Goal: Task Accomplishment & Management: Use online tool/utility

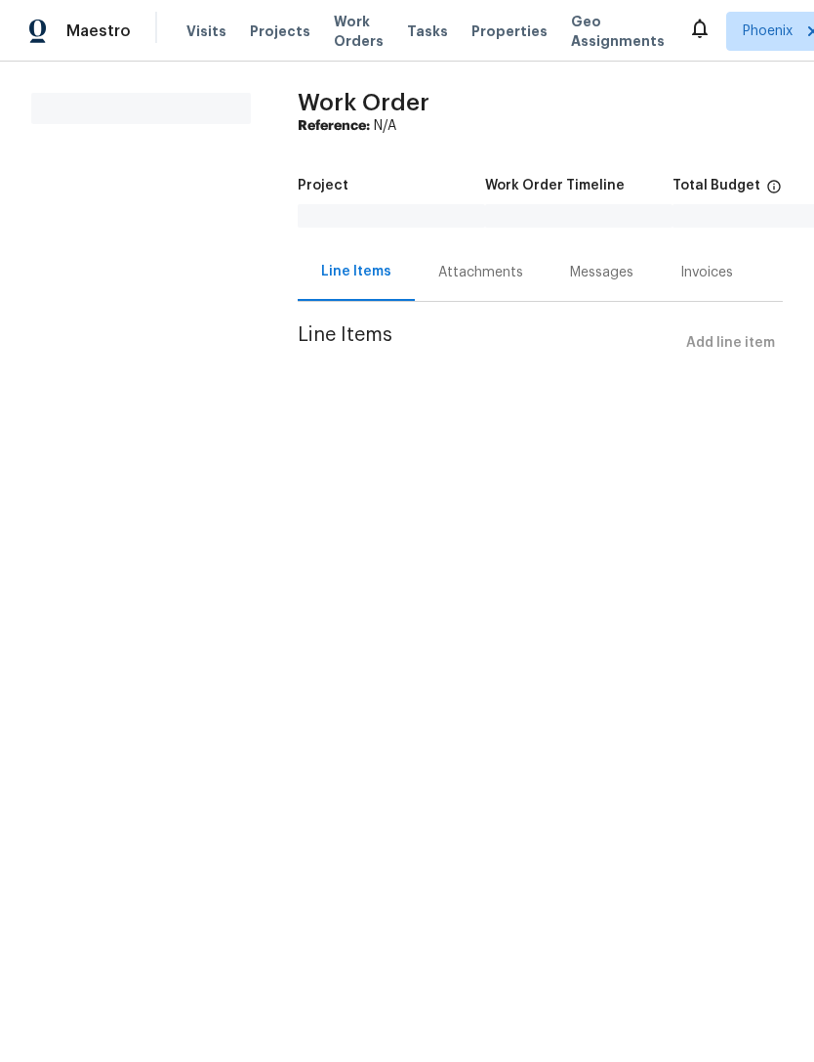
click at [348, 29] on span "Work Orders" at bounding box center [359, 31] width 50 height 39
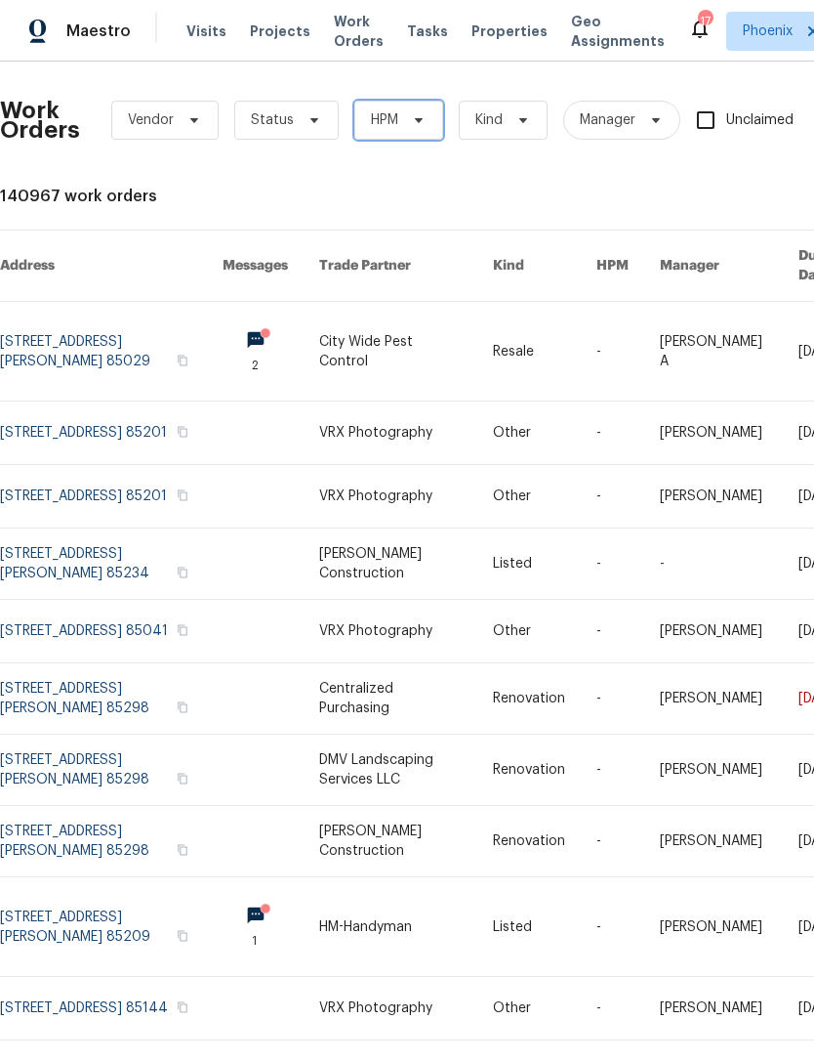
click at [401, 131] on span "HPM" at bounding box center [398, 120] width 89 height 39
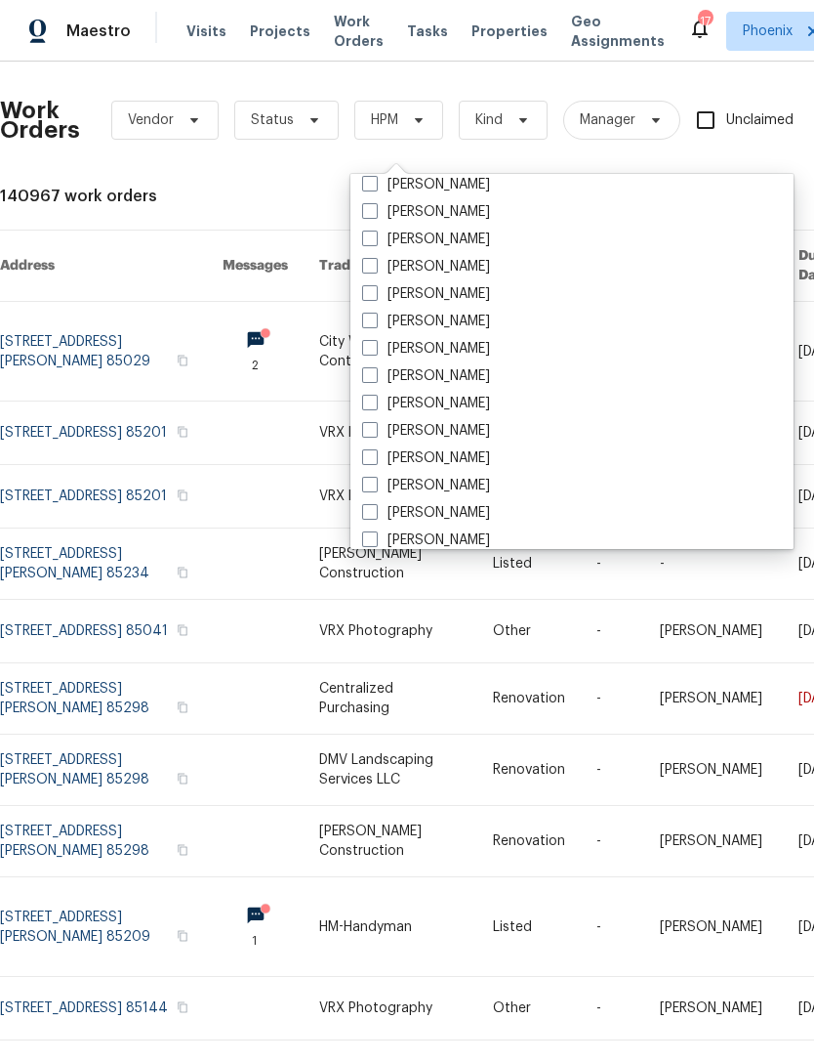
scroll to position [822, 0]
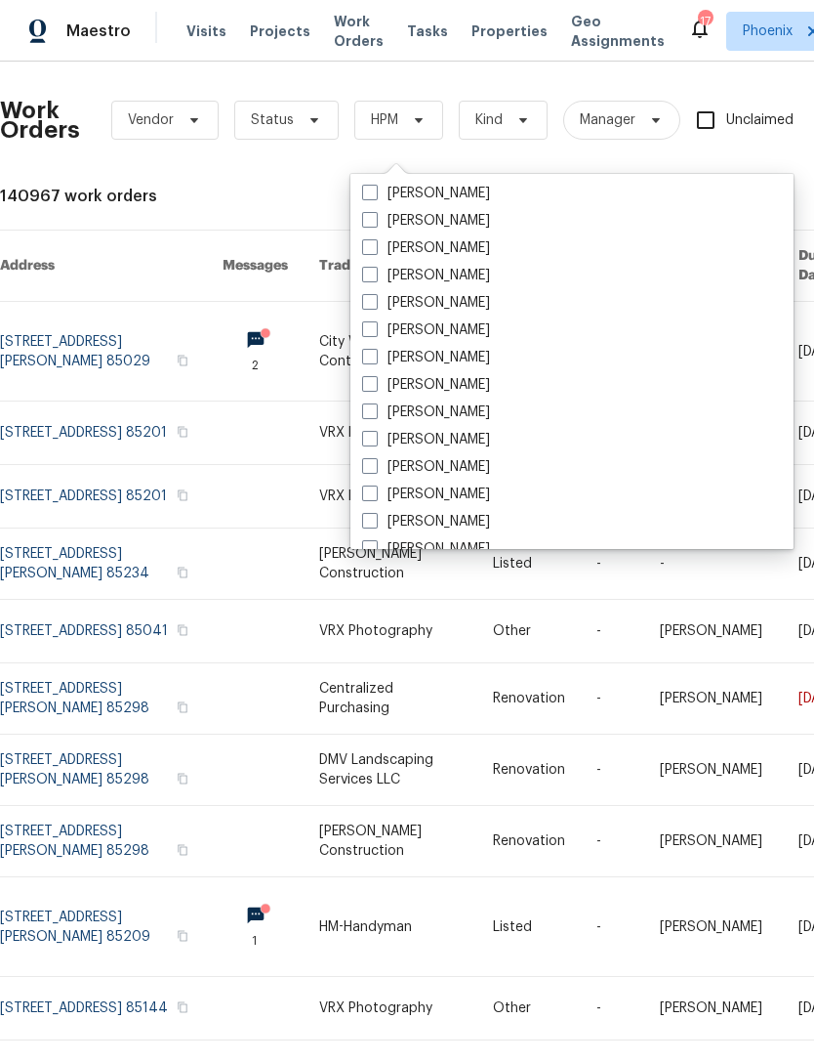
click at [490, 495] on label "[PERSON_NAME]" at bounding box center [426, 494] width 128 height 20
click at [375, 495] on input "[PERSON_NAME]" at bounding box center [368, 490] width 13 height 13
checkbox input "true"
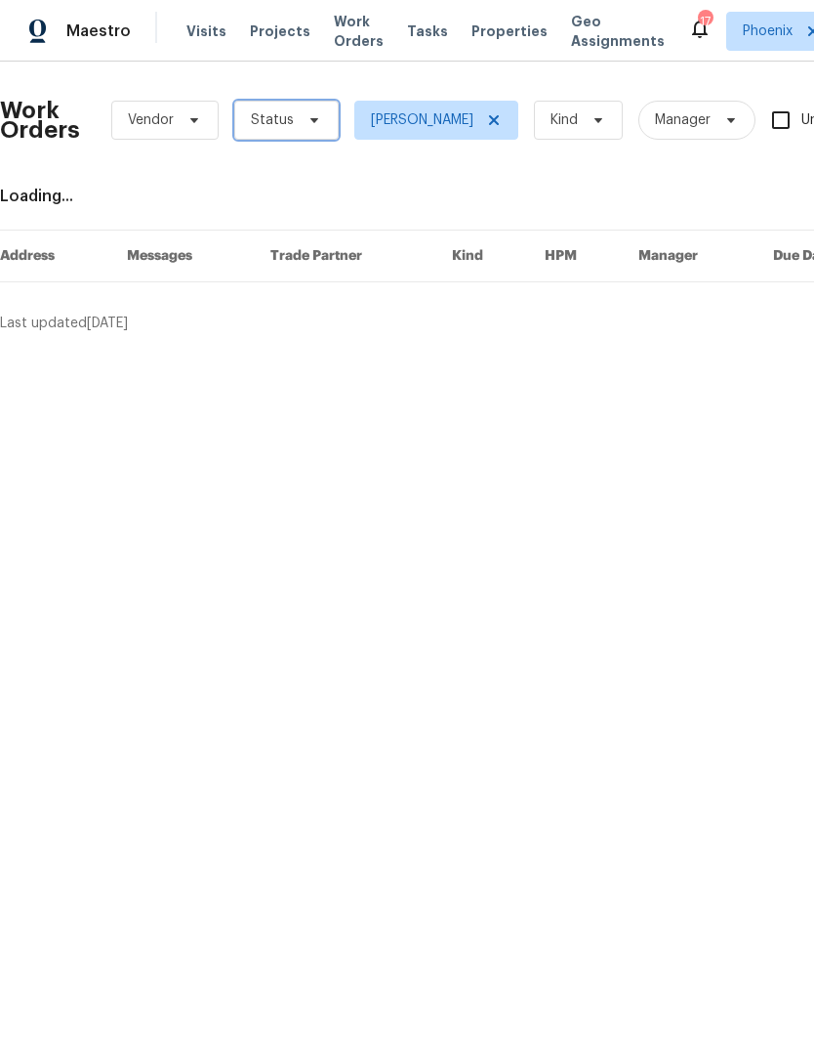
click at [296, 130] on span "Status" at bounding box center [286, 120] width 104 height 39
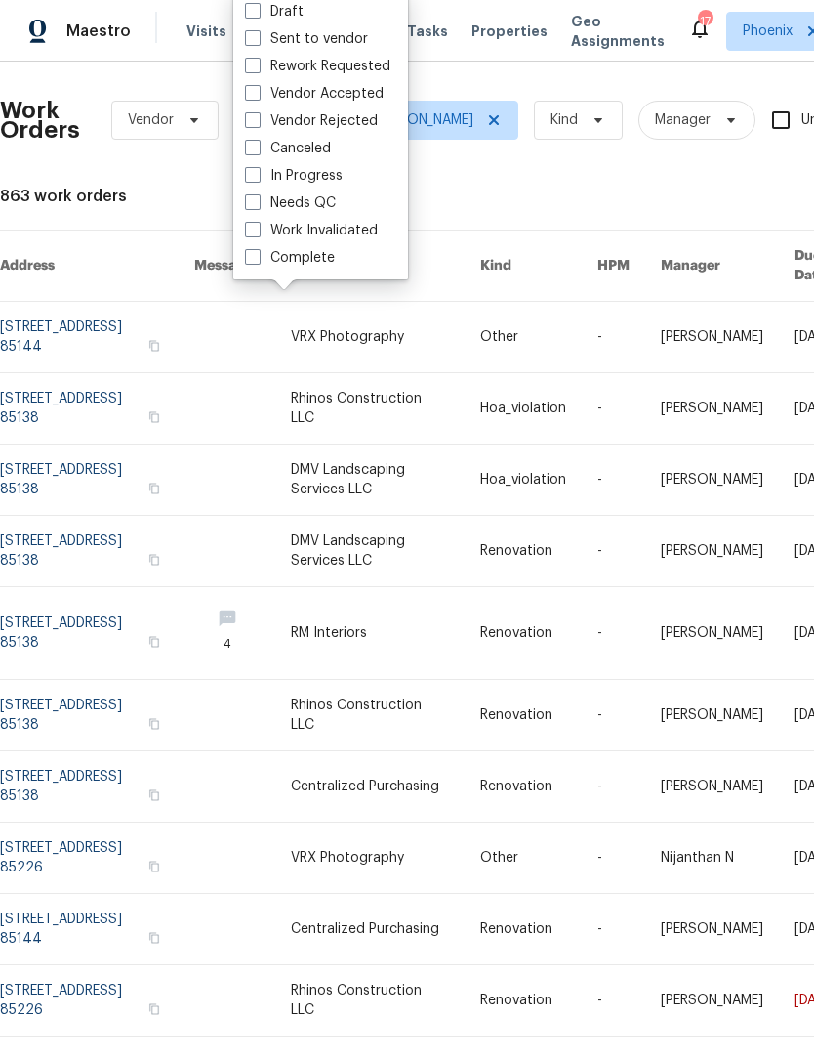
click at [329, 195] on label "Needs QC" at bounding box center [290, 203] width 91 height 20
click at [258, 195] on input "Needs QC" at bounding box center [251, 199] width 13 height 13
checkbox input "true"
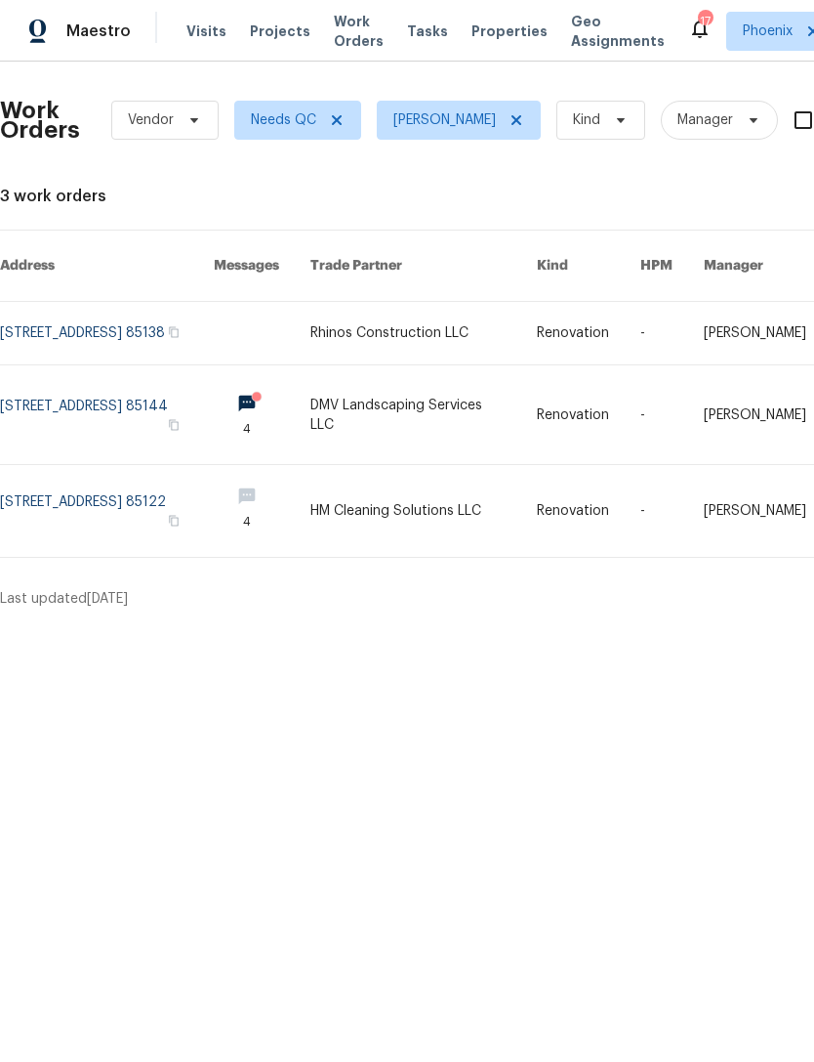
click at [214, 412] on link at bounding box center [107, 414] width 214 height 99
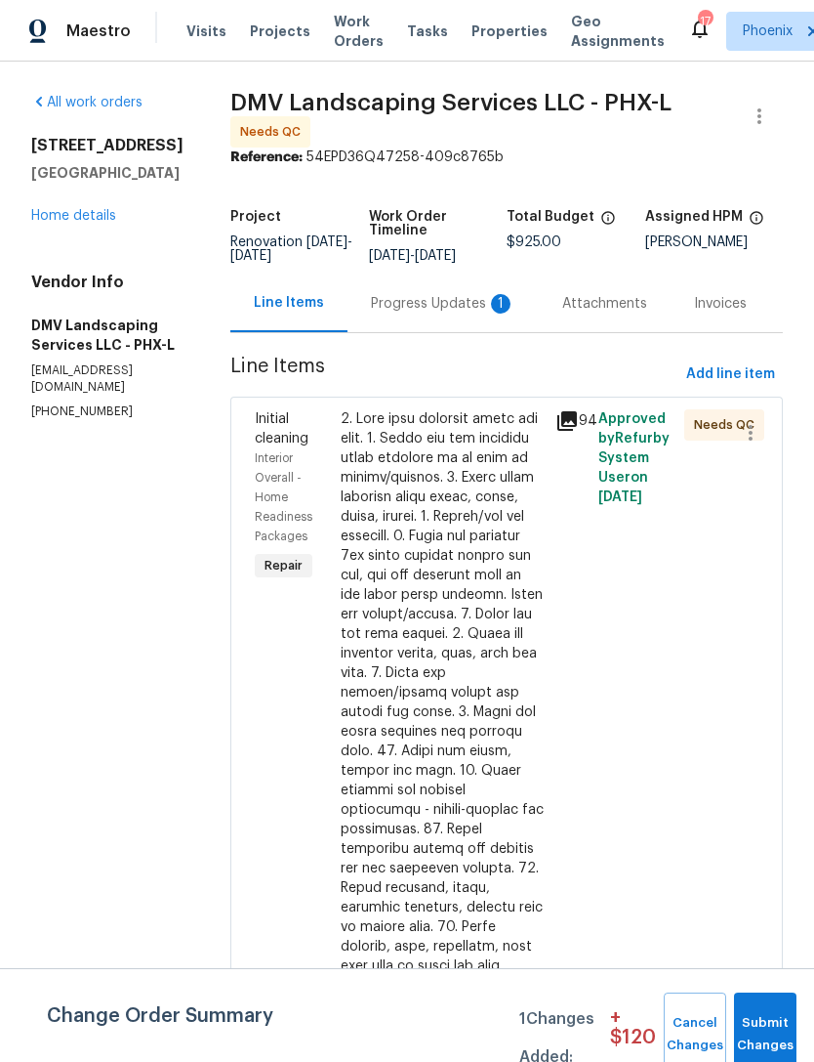
click at [432, 313] on div "Progress Updates 1" at bounding box center [443, 304] width 145 height 20
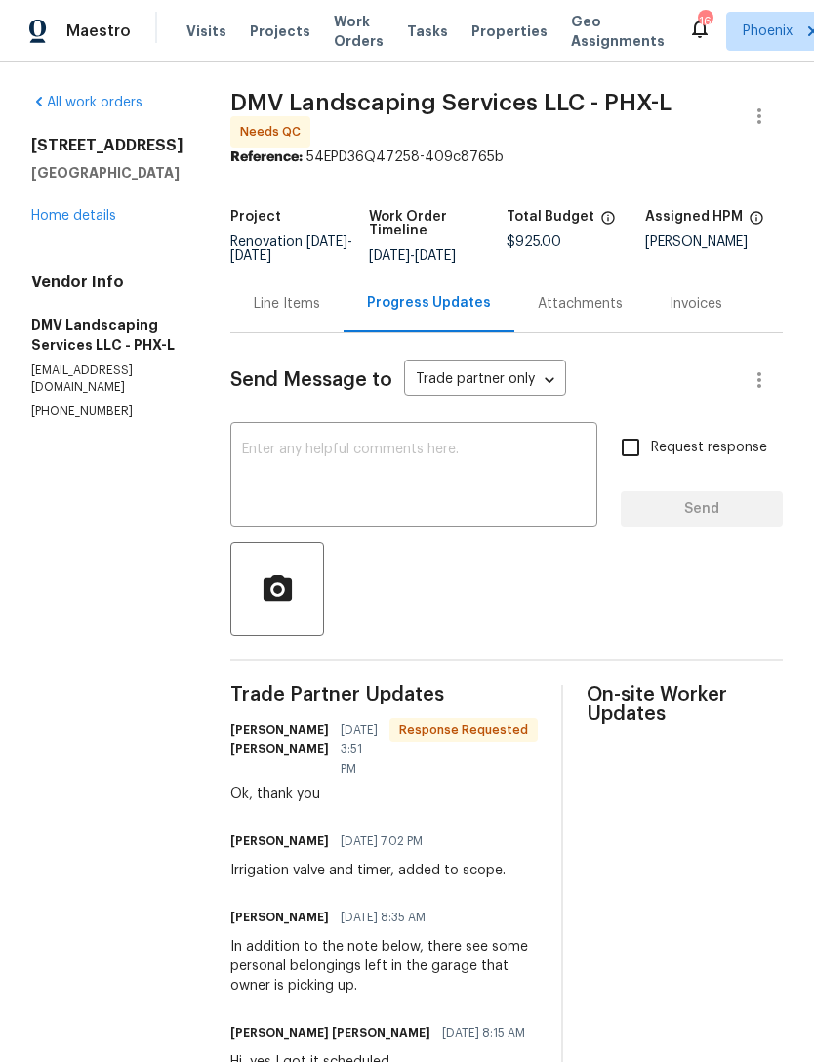
click at [284, 313] on div "Line Items" at bounding box center [287, 304] width 66 height 20
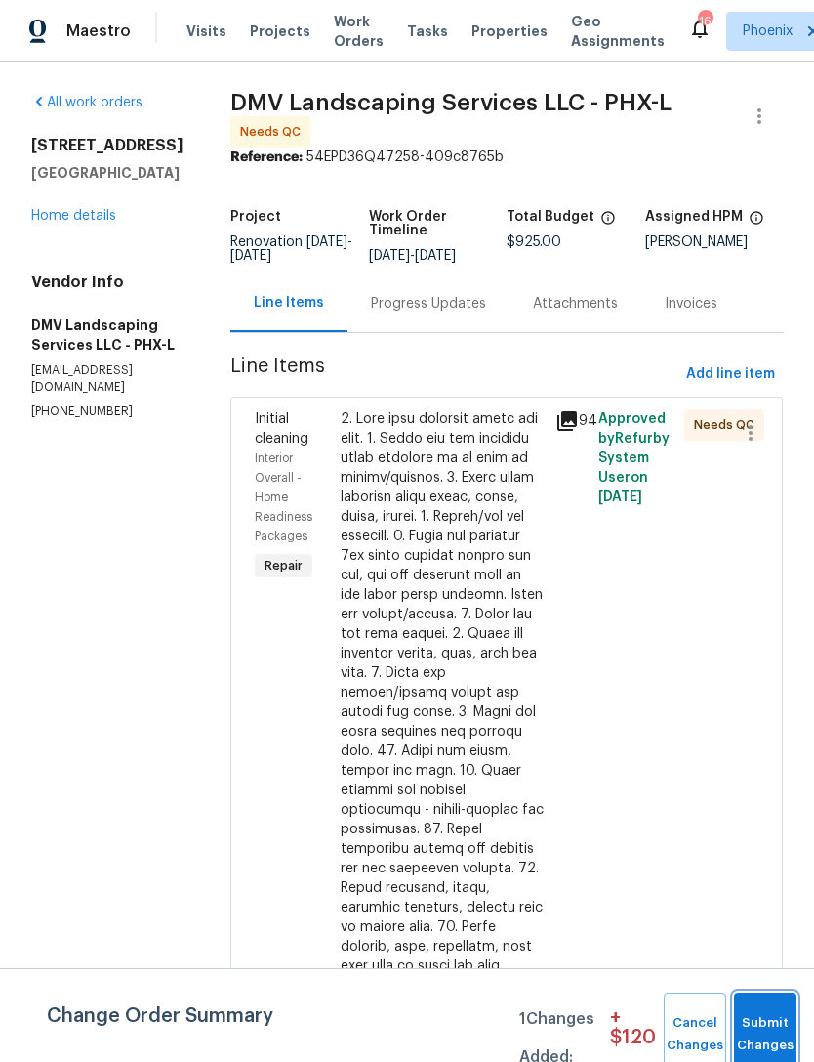
click at [784, 1043] on span "Submit Changes" at bounding box center [765, 1034] width 43 height 45
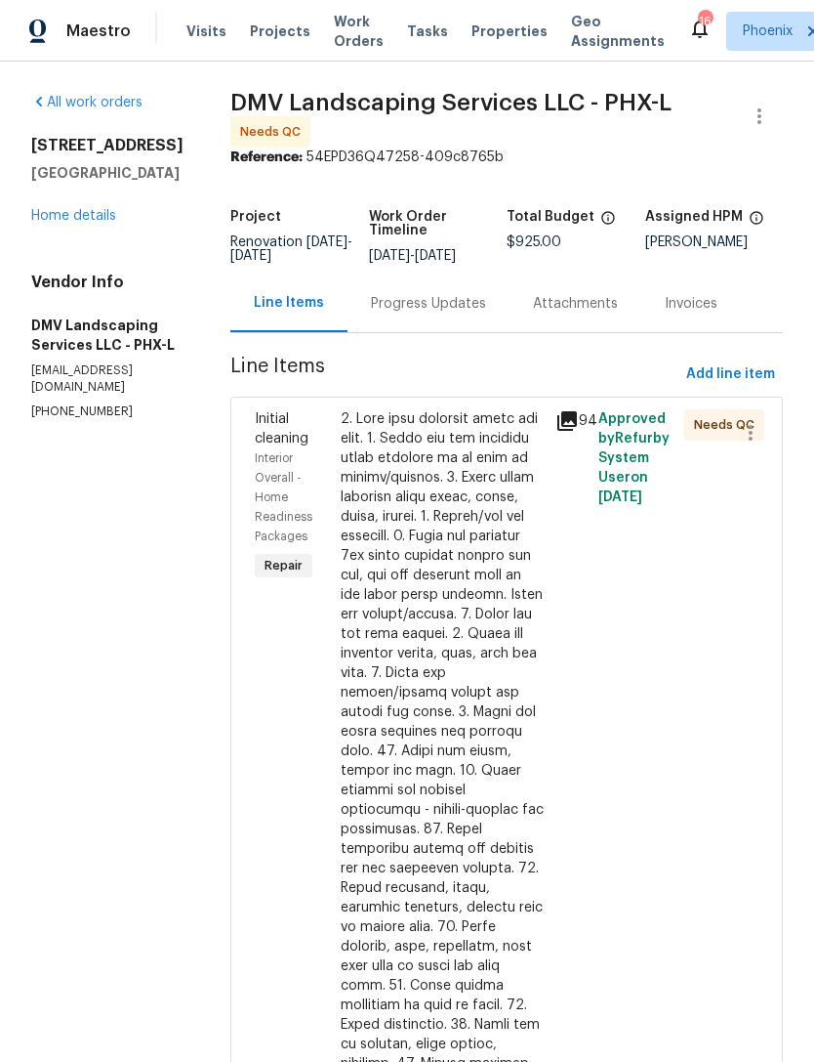
click at [271, 779] on div "Initial cleaning Interior Overall - Home Readiness Packages Repair" at bounding box center [292, 887] width 86 height 969
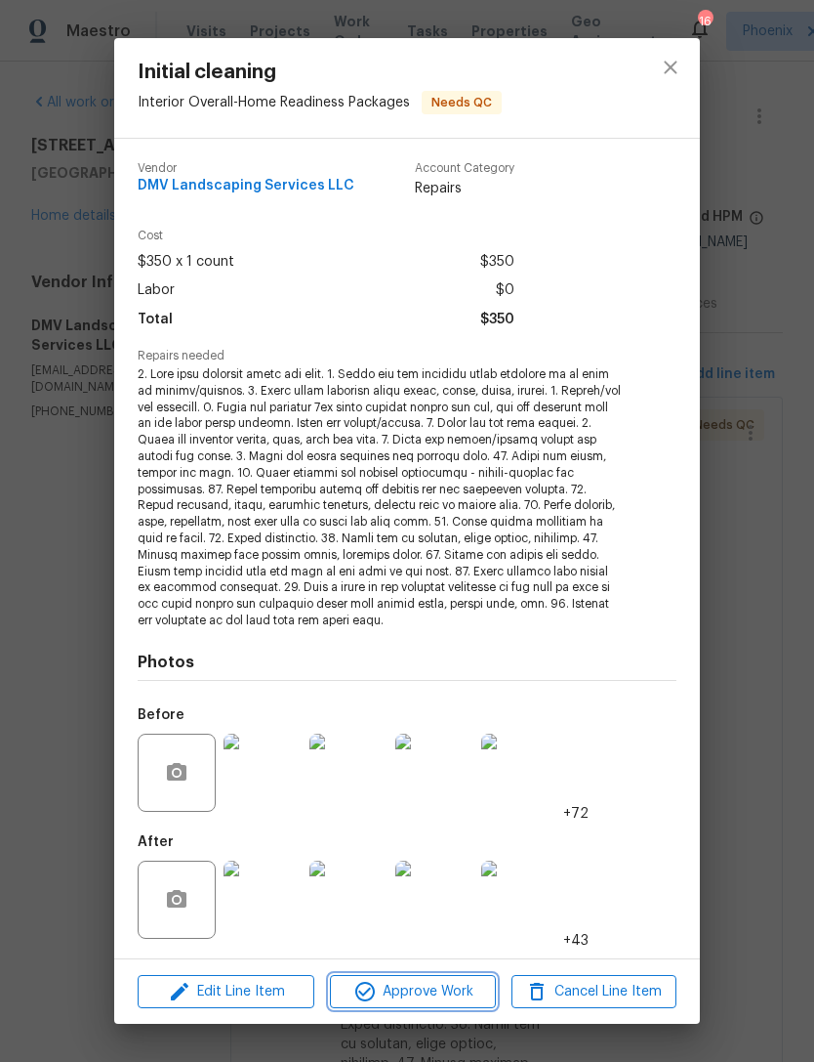
click at [427, 1002] on button "Approve Work" at bounding box center [412, 992] width 165 height 34
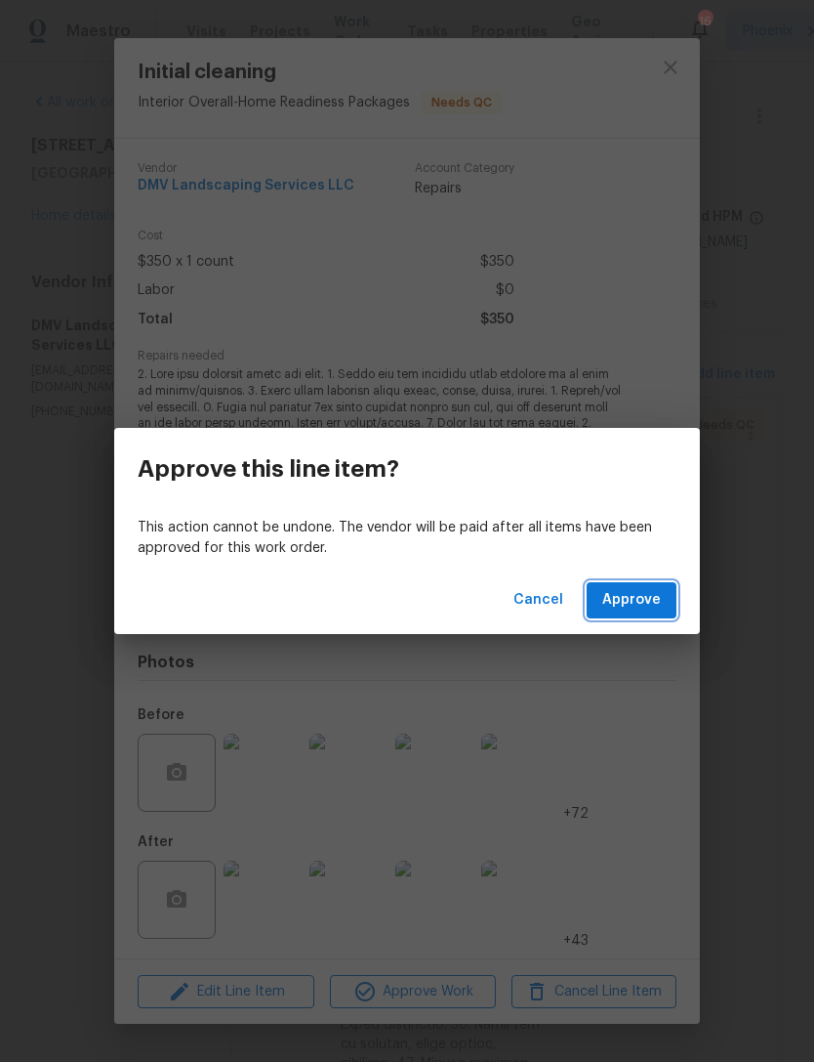
click at [623, 617] on button "Approve" at bounding box center [632, 600] width 90 height 36
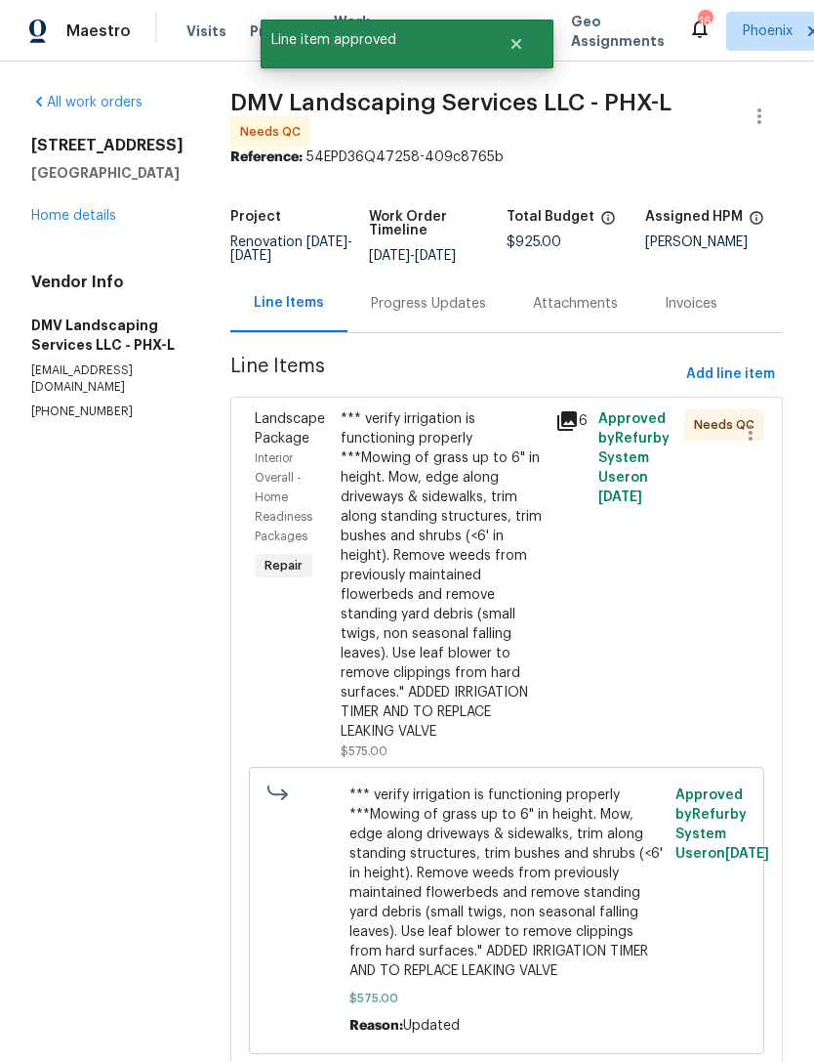
click at [283, 687] on div "Landscape Package Interior Overall - Home Readiness Packages Repair" at bounding box center [292, 584] width 86 height 363
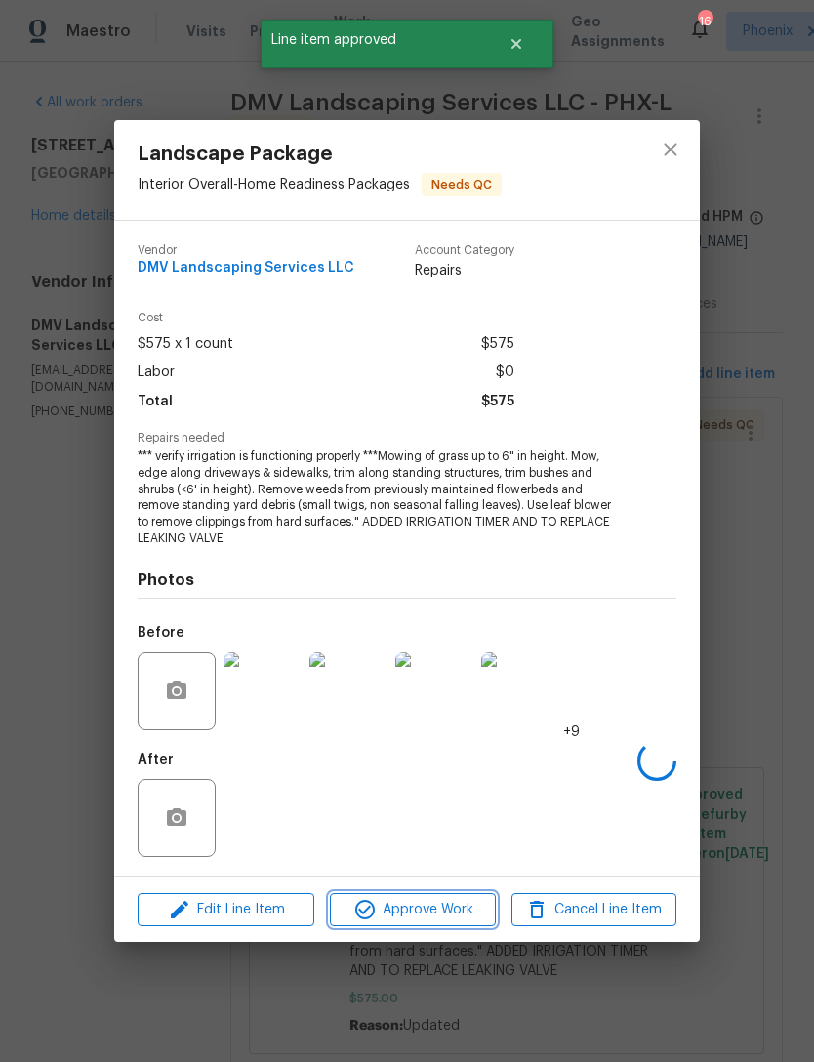
click at [437, 908] on span "Approve Work" at bounding box center [412, 909] width 153 height 24
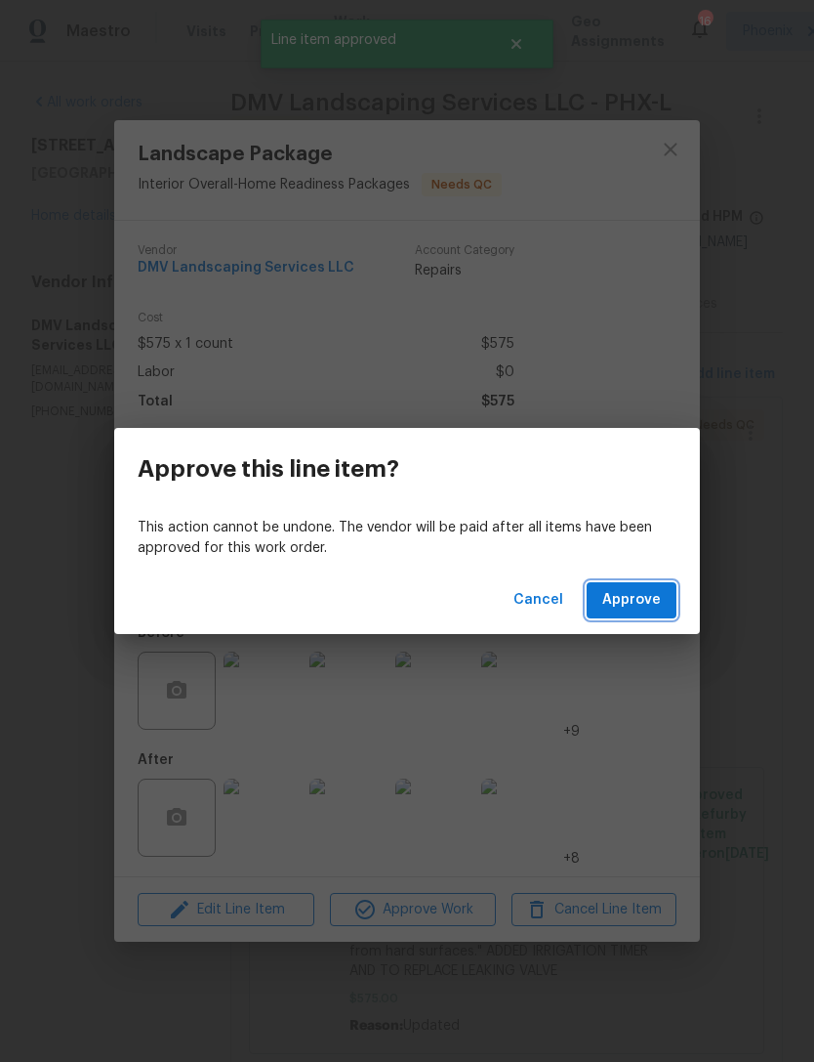
click at [630, 600] on span "Approve" at bounding box center [632, 600] width 59 height 24
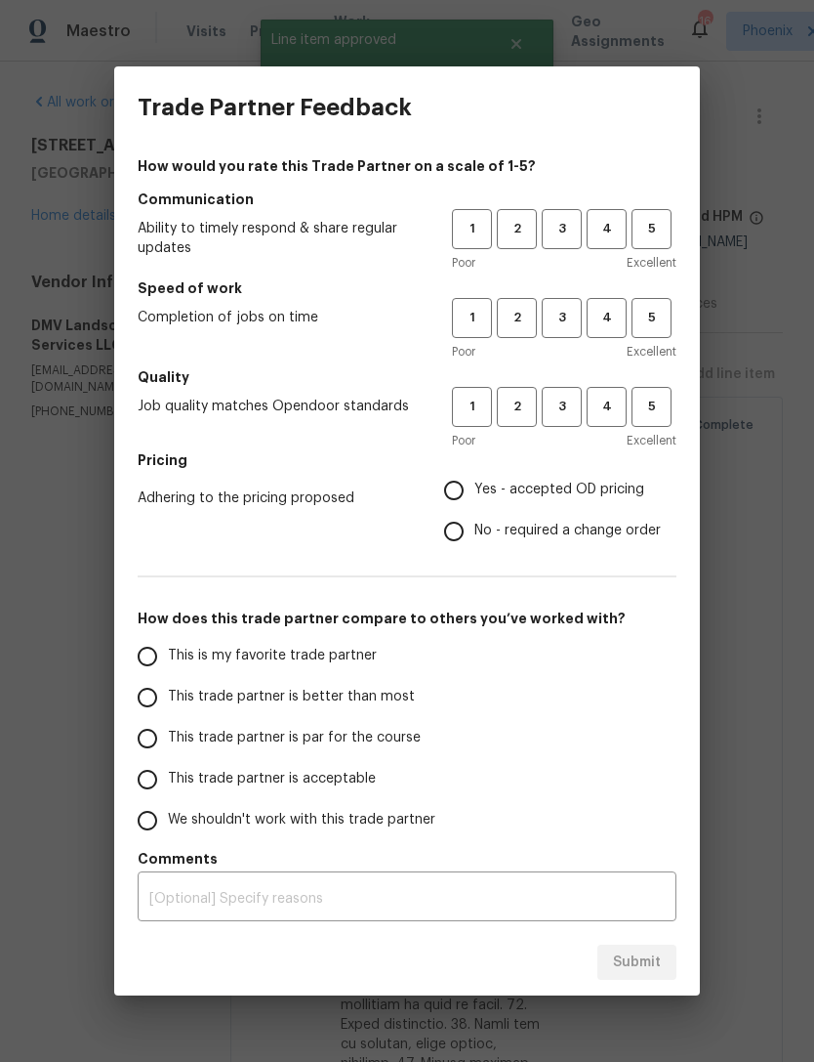
click at [768, 271] on div "Trade Partner Feedback How would you rate this Trade Partner on a scale of 1-5?…" at bounding box center [407, 531] width 814 height 1062
click at [74, 412] on div "Trade Partner Feedback How would you rate this Trade Partner on a scale of 1-5?…" at bounding box center [407, 531] width 814 height 1062
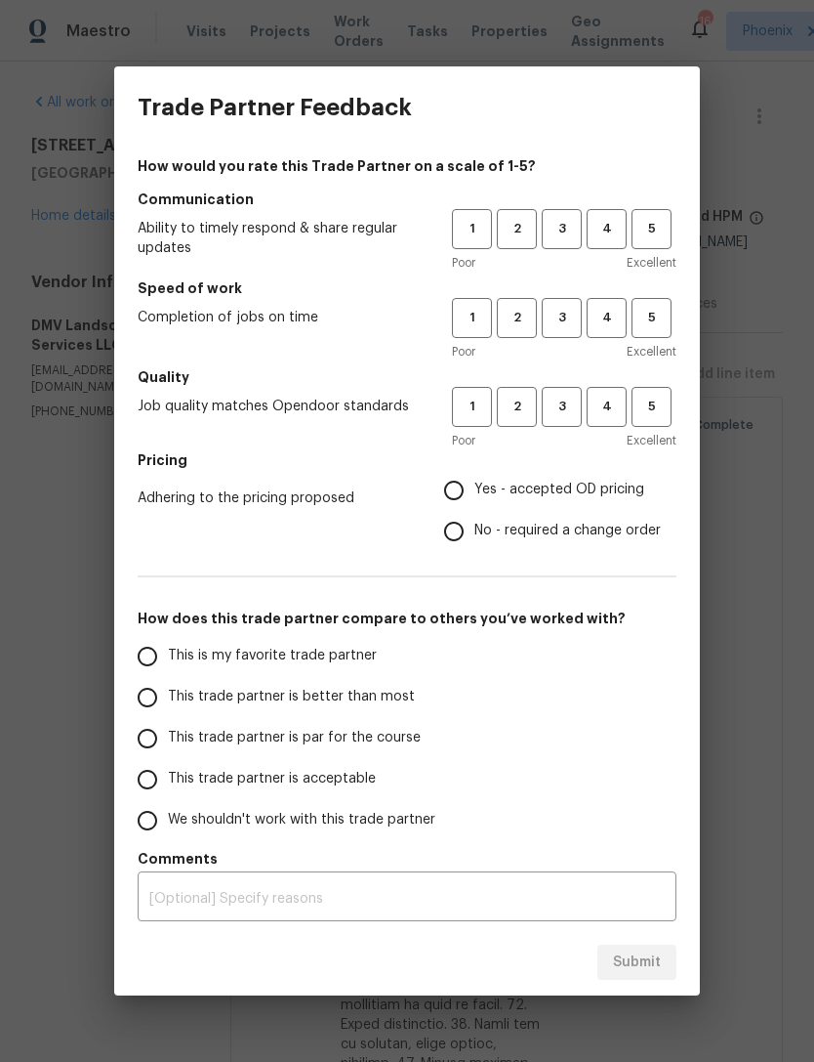
click at [64, 412] on div "Trade Partner Feedback How would you rate this Trade Partner on a scale of 1-5?…" at bounding box center [407, 531] width 814 height 1062
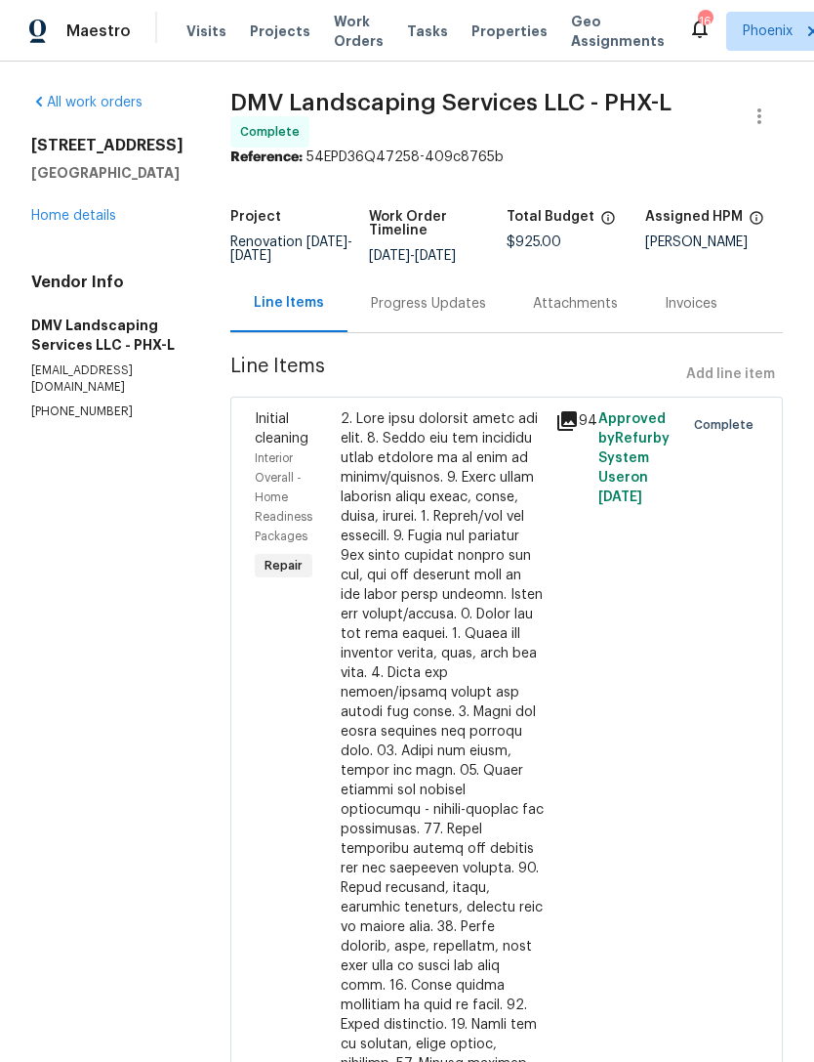
click at [62, 223] on link "Home details" at bounding box center [73, 216] width 85 height 14
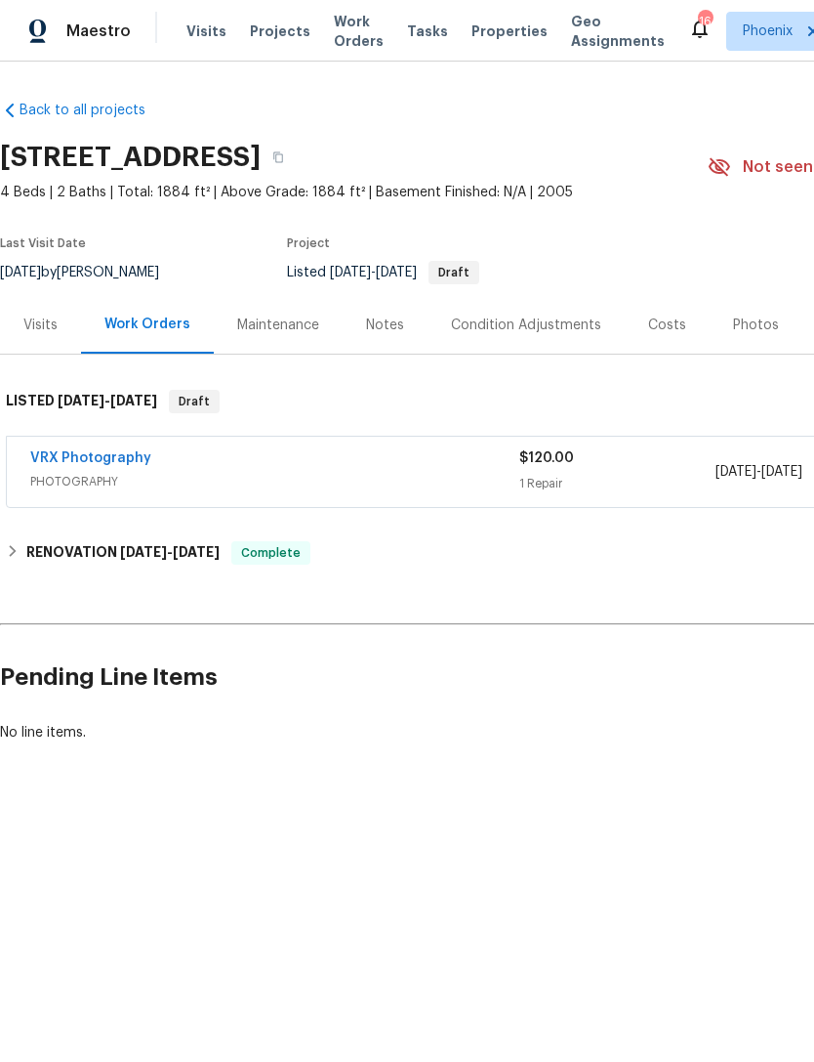
click at [354, 46] on span "Work Orders" at bounding box center [359, 31] width 50 height 39
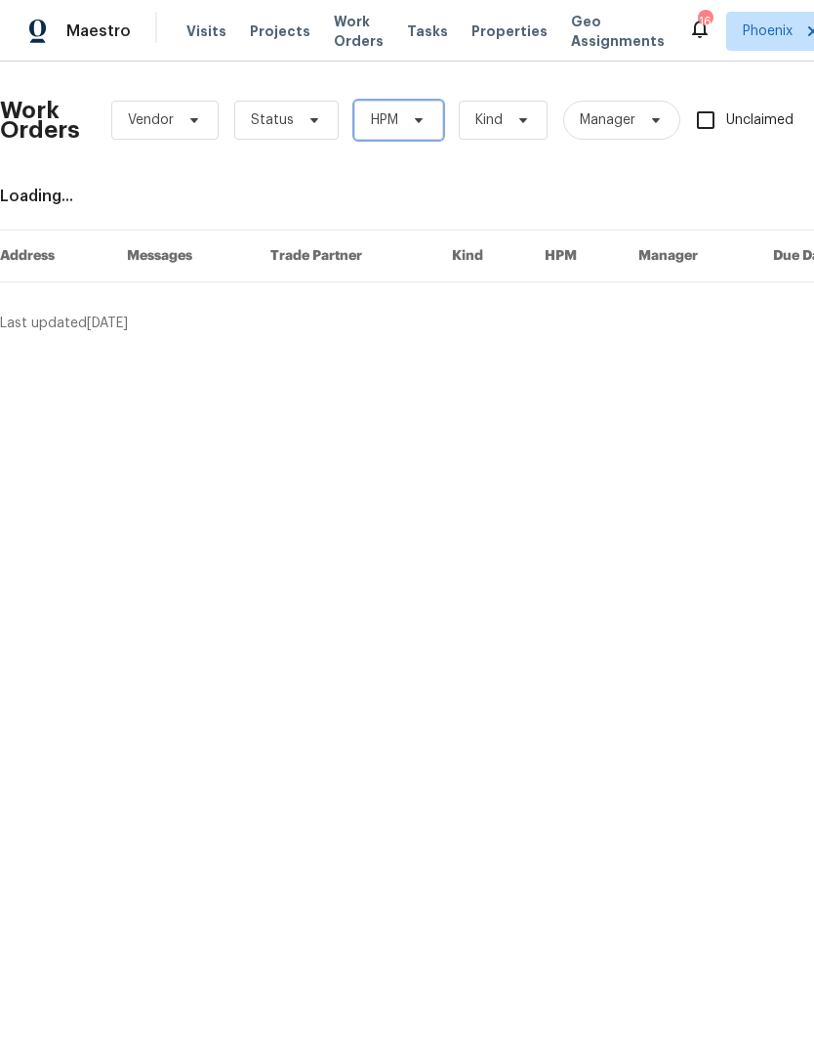
click at [415, 128] on icon at bounding box center [419, 120] width 16 height 16
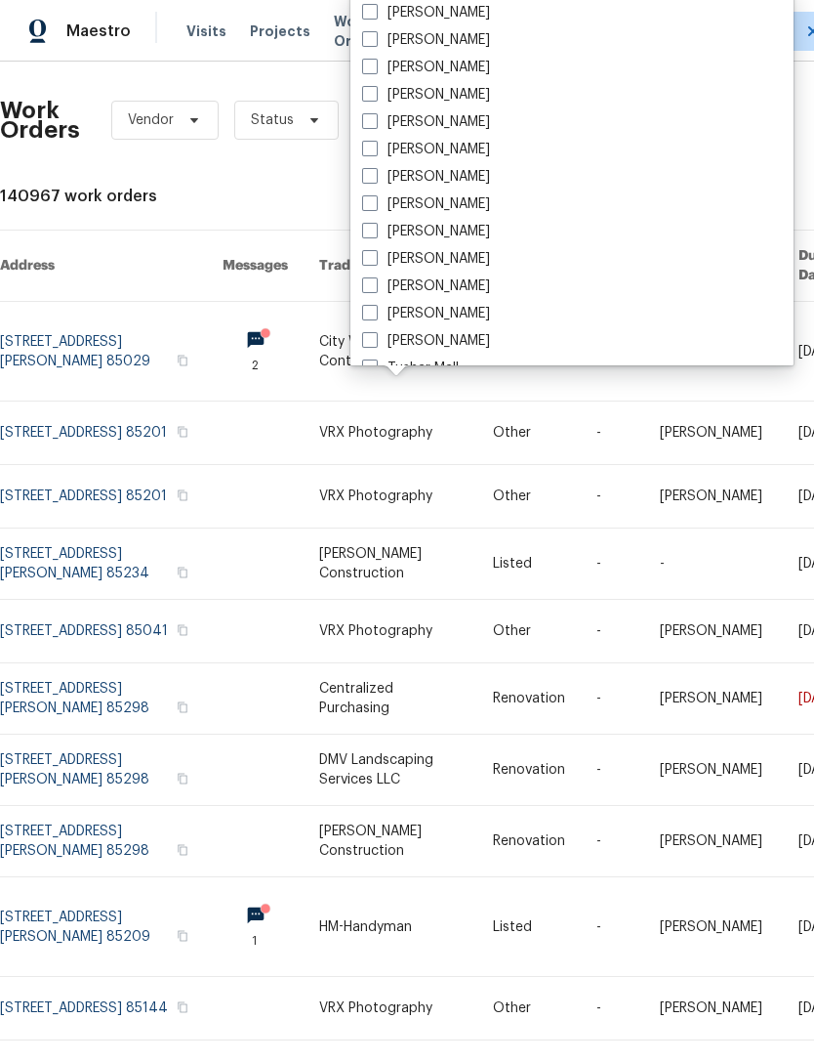
scroll to position [995, 0]
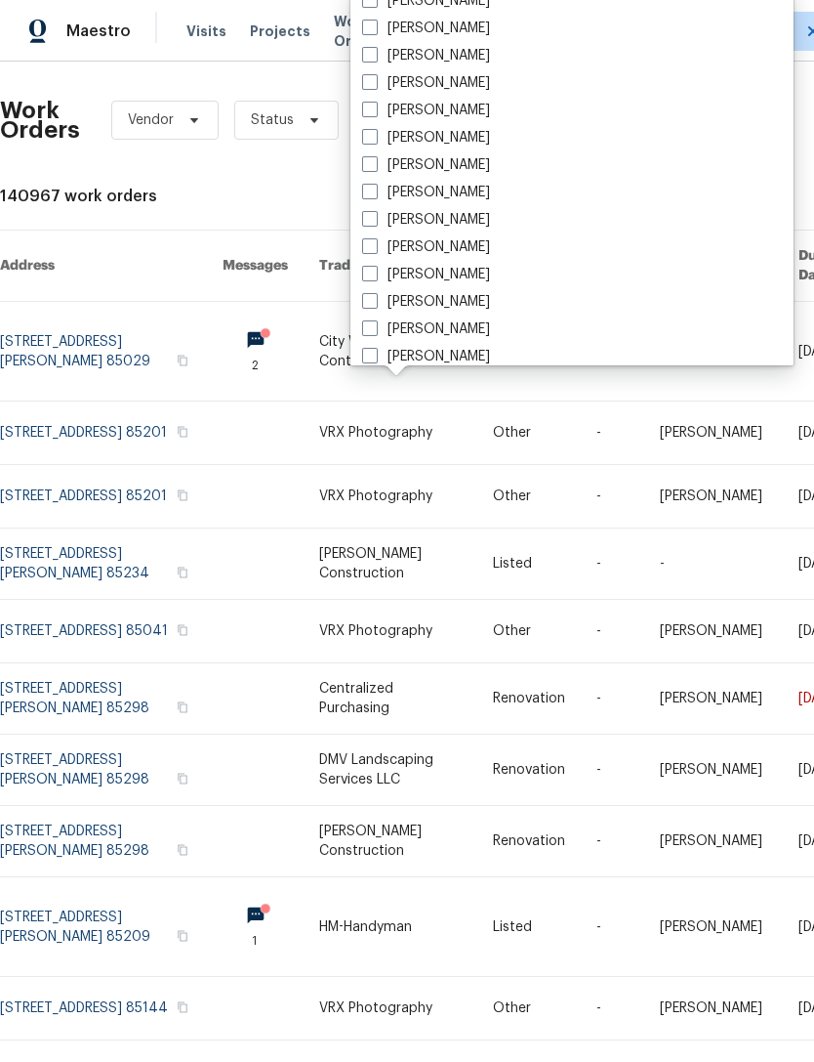
click at [490, 134] on label "[PERSON_NAME]" at bounding box center [426, 138] width 128 height 20
click at [375, 134] on input "[PERSON_NAME]" at bounding box center [368, 134] width 13 height 13
checkbox input "true"
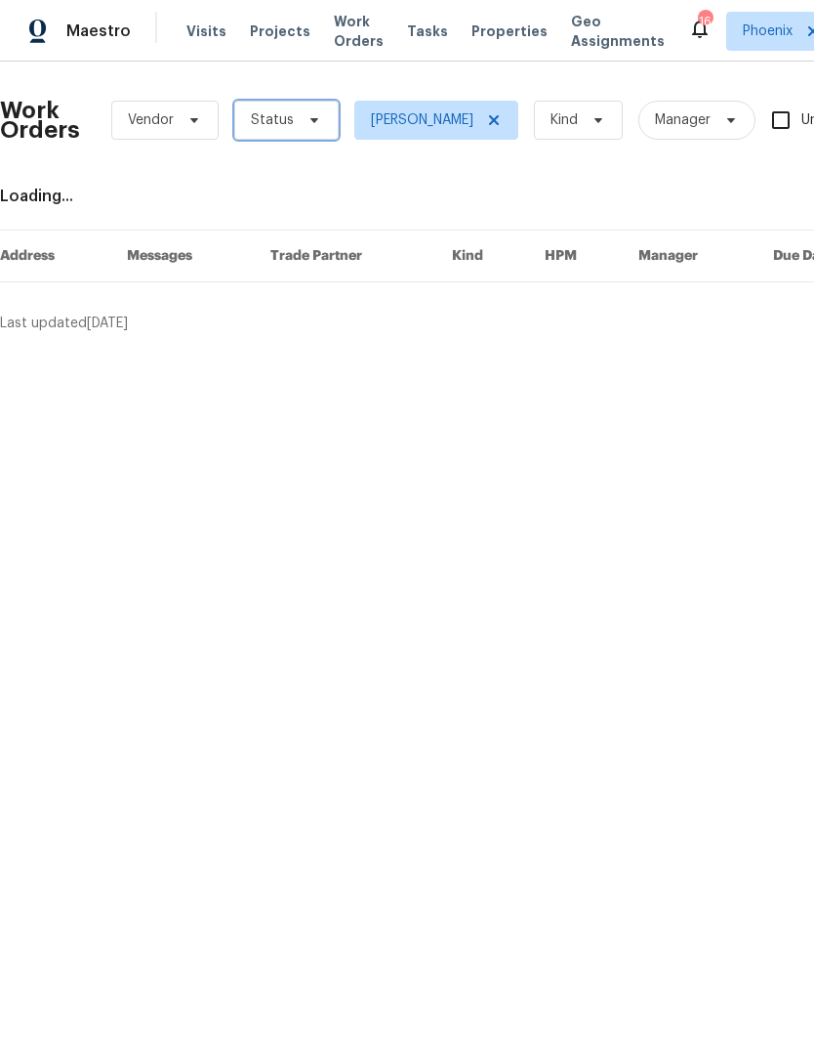
click at [296, 123] on span "Status" at bounding box center [286, 120] width 104 height 39
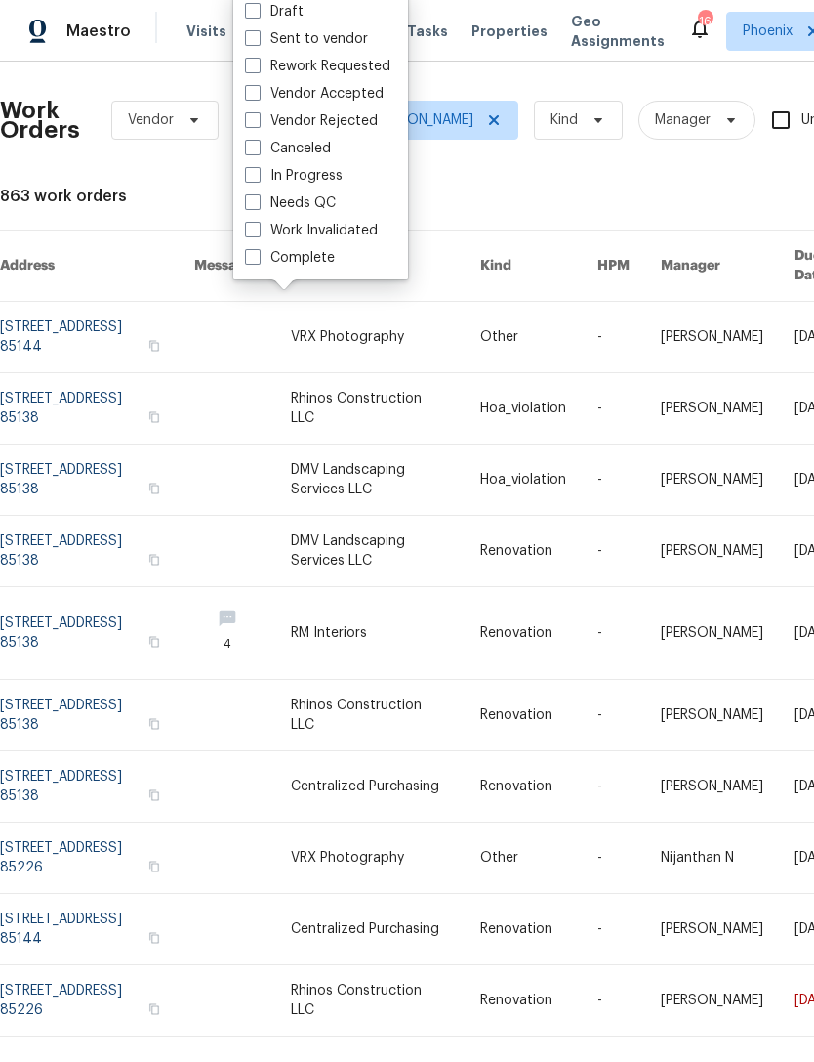
click at [329, 203] on label "Needs QC" at bounding box center [290, 203] width 91 height 20
click at [258, 203] on input "Needs QC" at bounding box center [251, 199] width 13 height 13
checkbox input "true"
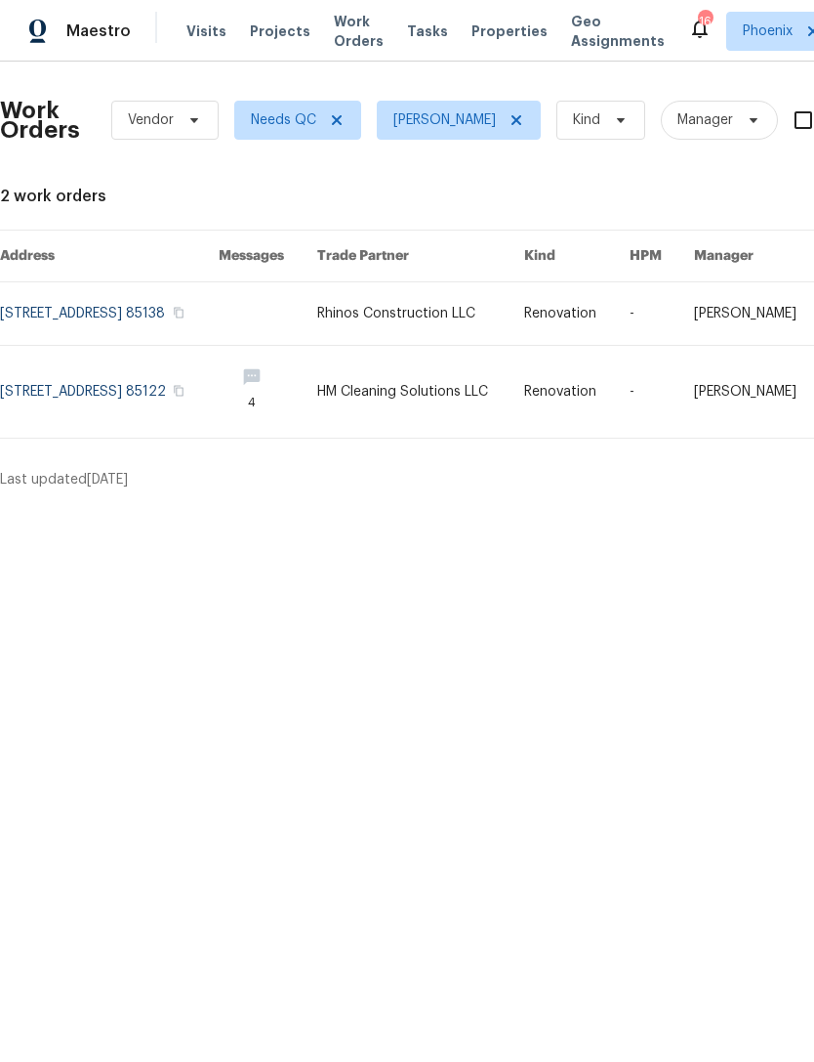
click at [145, 405] on link at bounding box center [109, 392] width 219 height 92
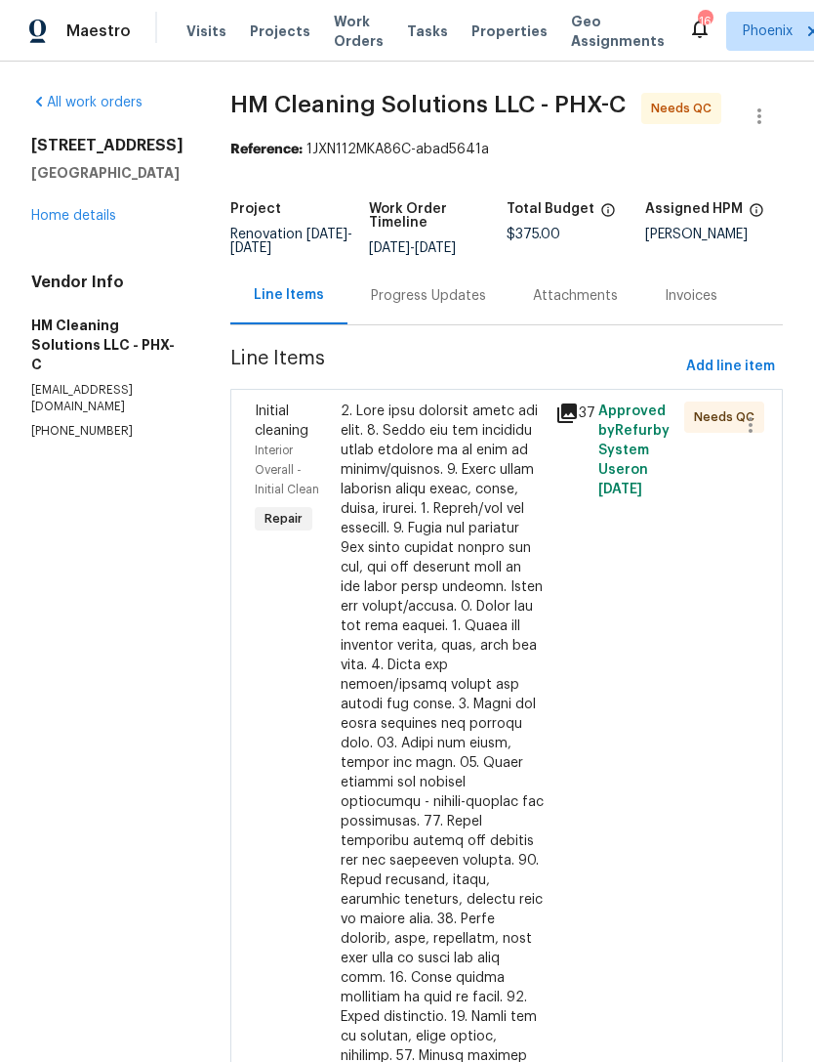
click at [335, 695] on div "Initial cleaning Interior Overall - Initial Clean Repair" at bounding box center [292, 879] width 86 height 969
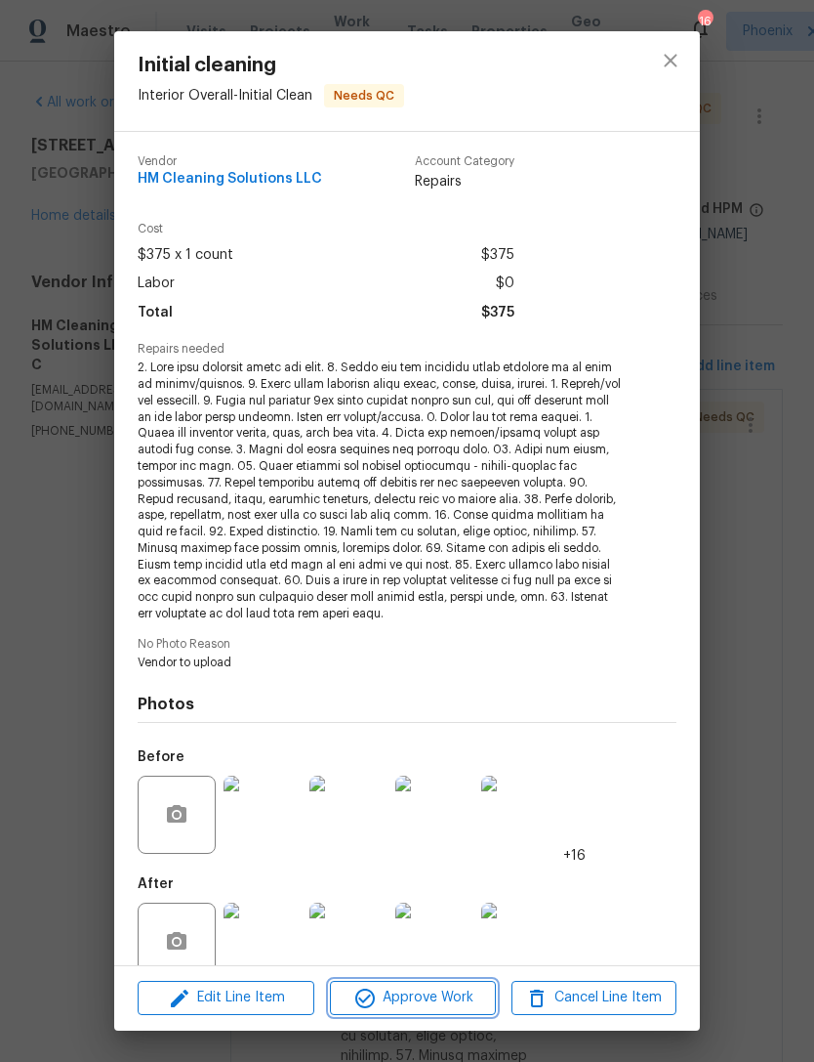
click at [430, 993] on span "Approve Work" at bounding box center [412, 997] width 153 height 24
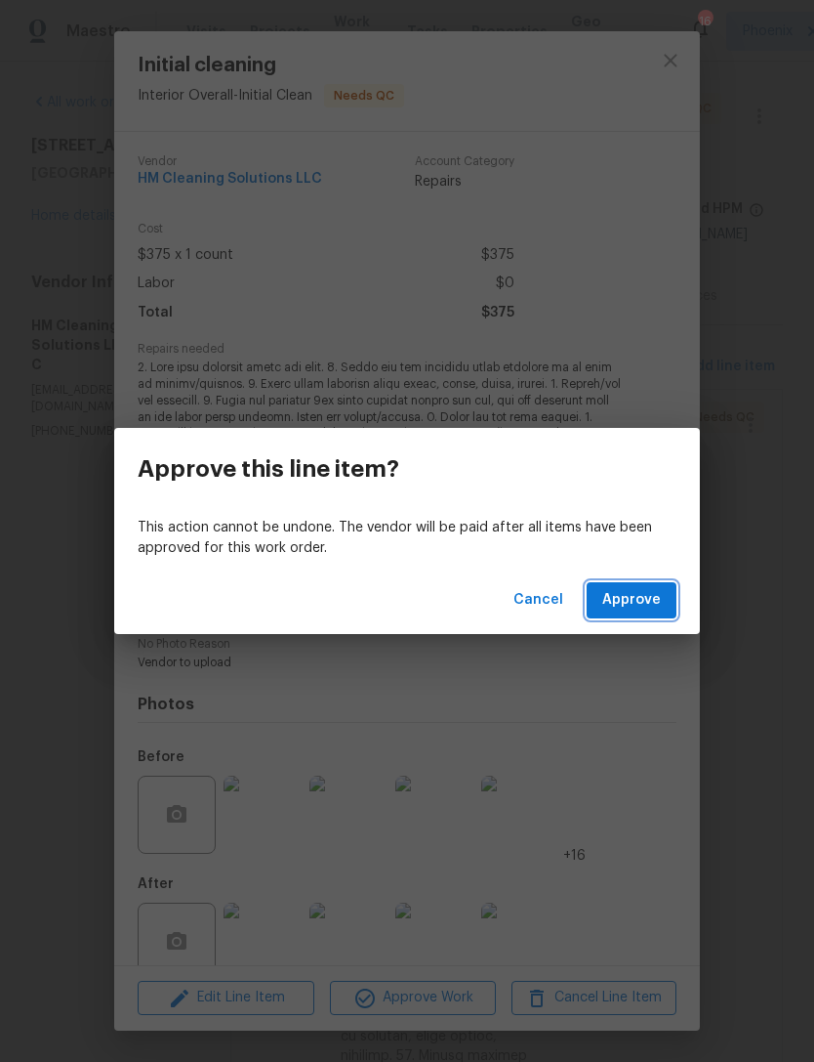
click at [645, 604] on span "Approve" at bounding box center [632, 600] width 59 height 24
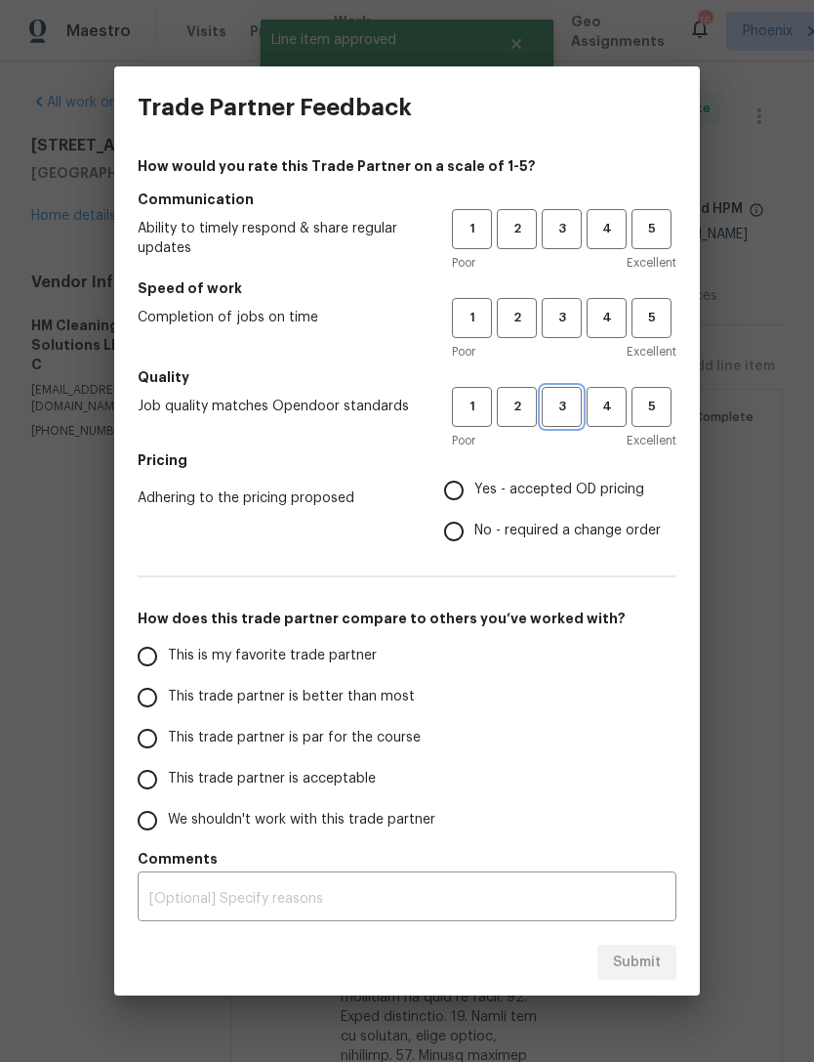
click at [567, 401] on span "3" at bounding box center [562, 406] width 36 height 22
click at [566, 310] on span "3" at bounding box center [562, 318] width 36 height 22
click at [562, 214] on button "3" at bounding box center [562, 229] width 40 height 40
click at [465, 479] on input "Yes - accepted OD pricing" at bounding box center [454, 490] width 41 height 41
radio input "true"
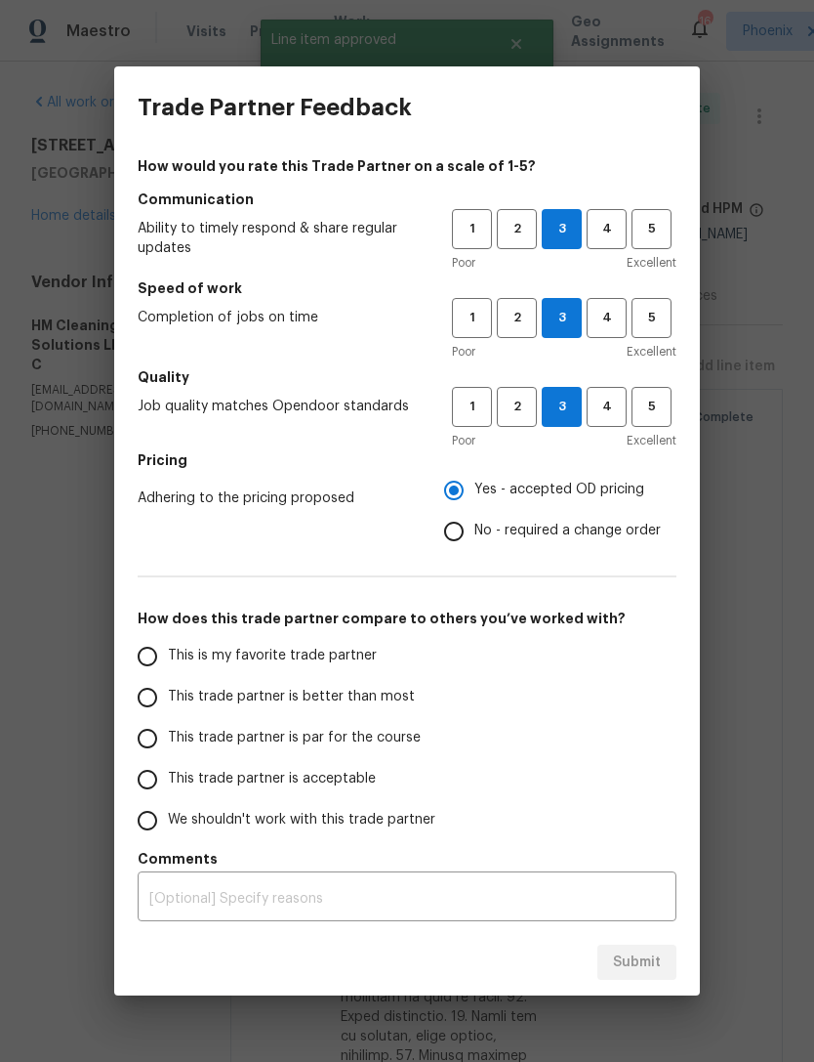
click at [146, 653] on input "This is my favorite trade partner" at bounding box center [147, 656] width 41 height 41
click at [646, 950] on span "Submit" at bounding box center [637, 962] width 48 height 24
radio input "true"
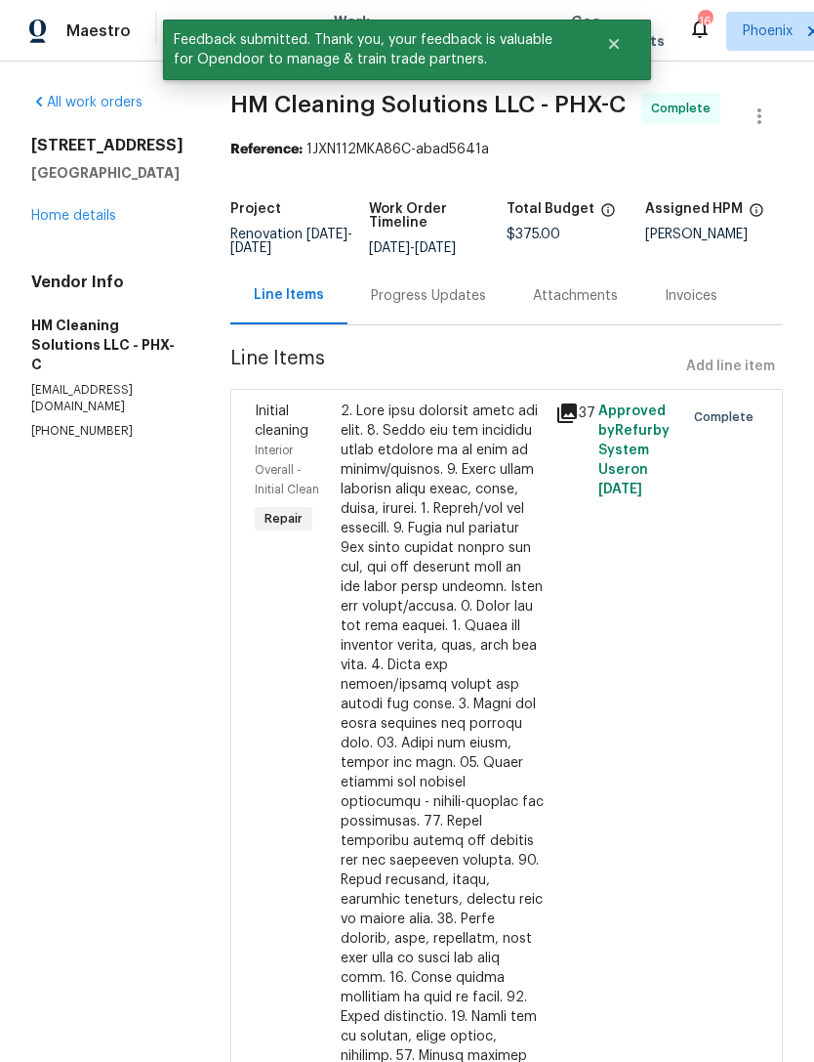
click at [97, 223] on link "Home details" at bounding box center [73, 216] width 85 height 14
